Goal: Transaction & Acquisition: Purchase product/service

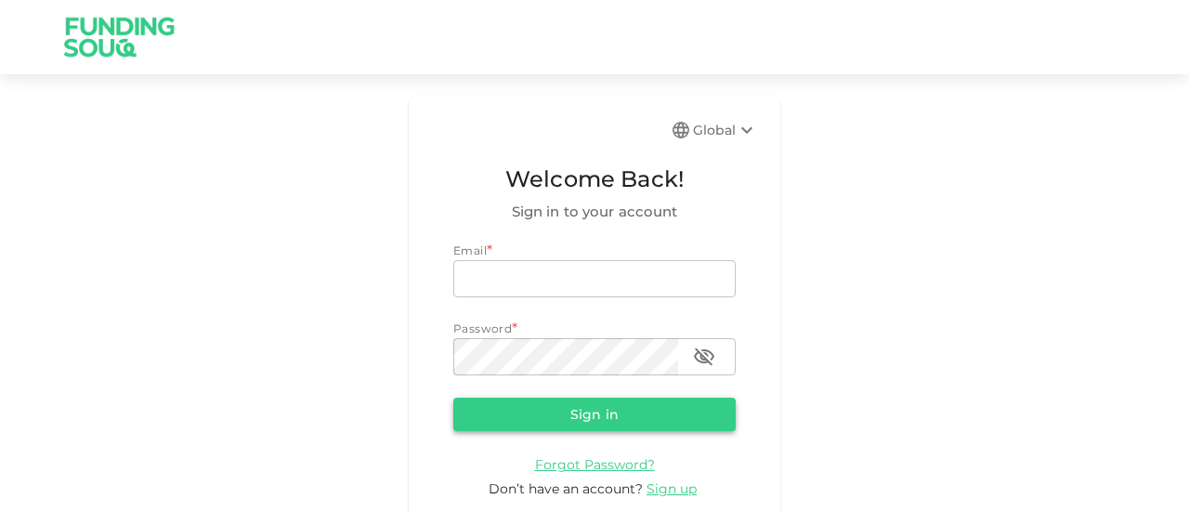
type input "[EMAIL_ADDRESS][DOMAIN_NAME]"
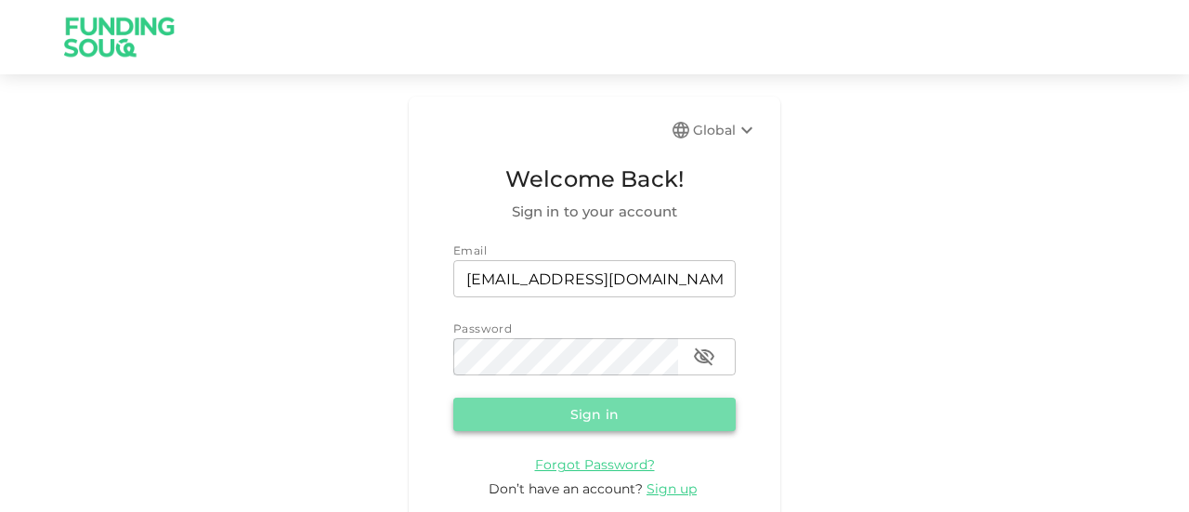
click at [570, 406] on button "Sign in" at bounding box center [594, 414] width 282 height 33
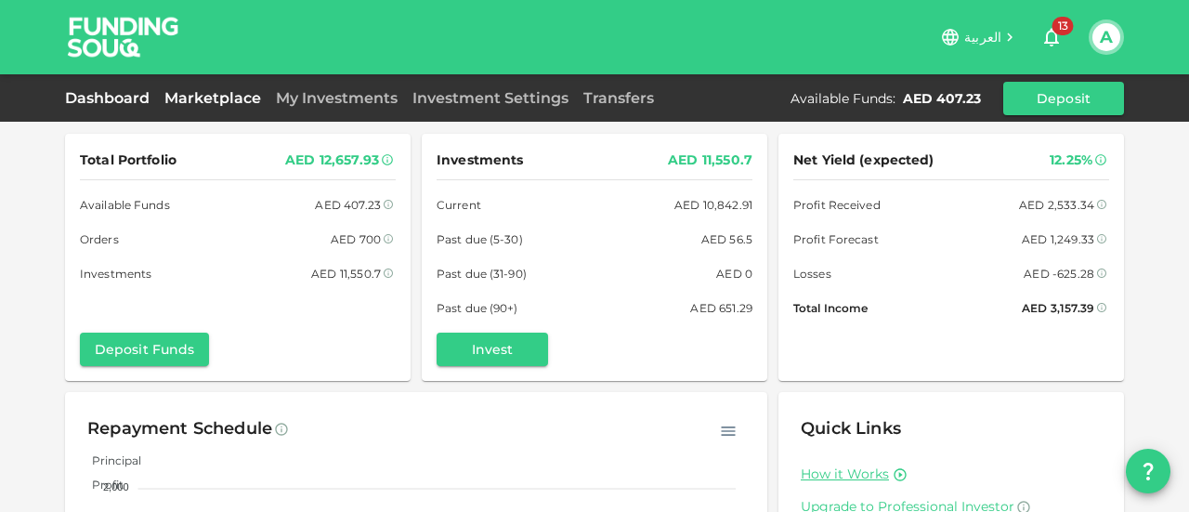
click at [221, 90] on link "Marketplace" at bounding box center [212, 98] width 111 height 18
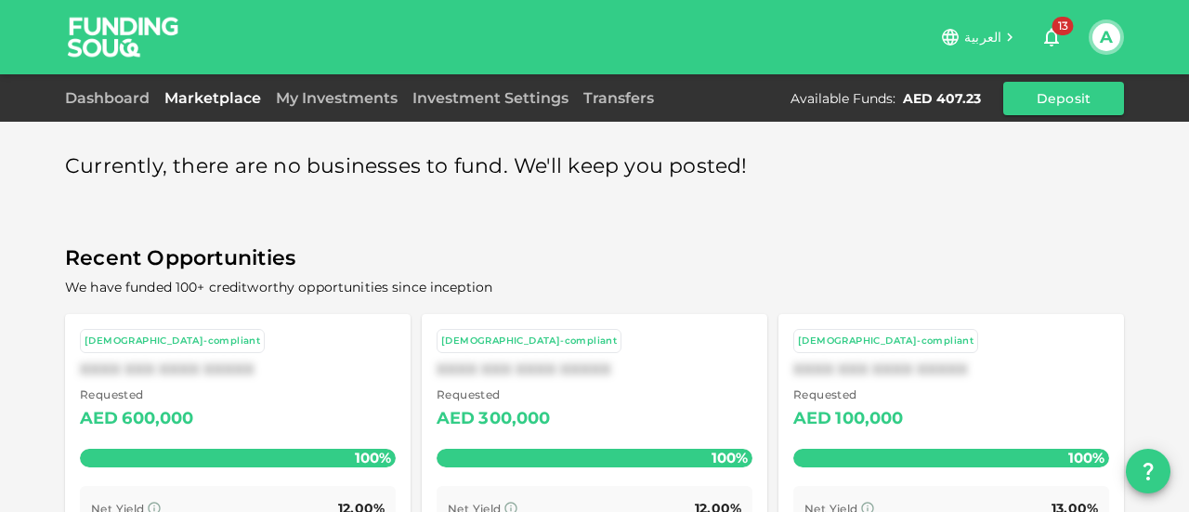
click at [253, 408] on div "Requested AED 600,000" at bounding box center [238, 409] width 316 height 47
